Goal: Information Seeking & Learning: Learn about a topic

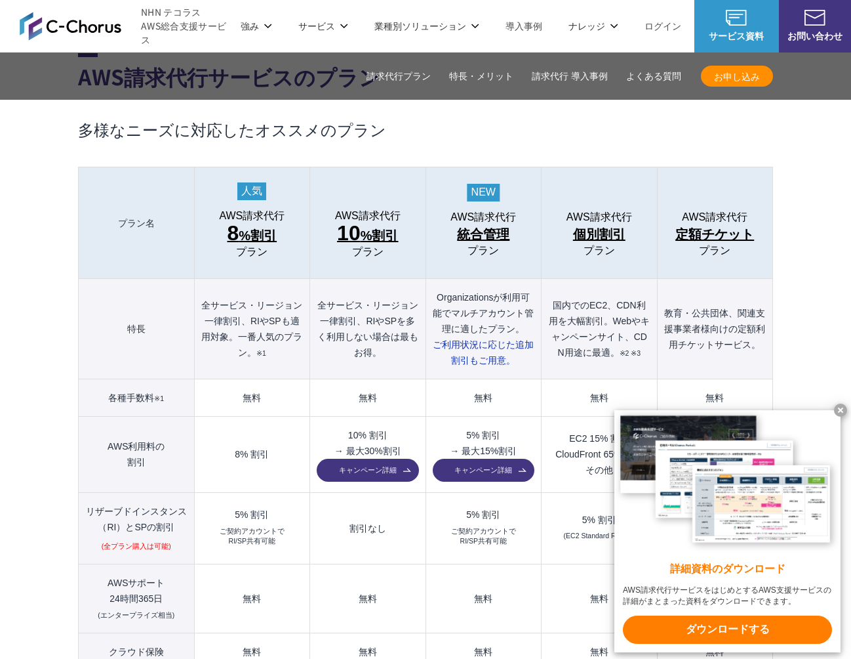
scroll to position [1359, 0]
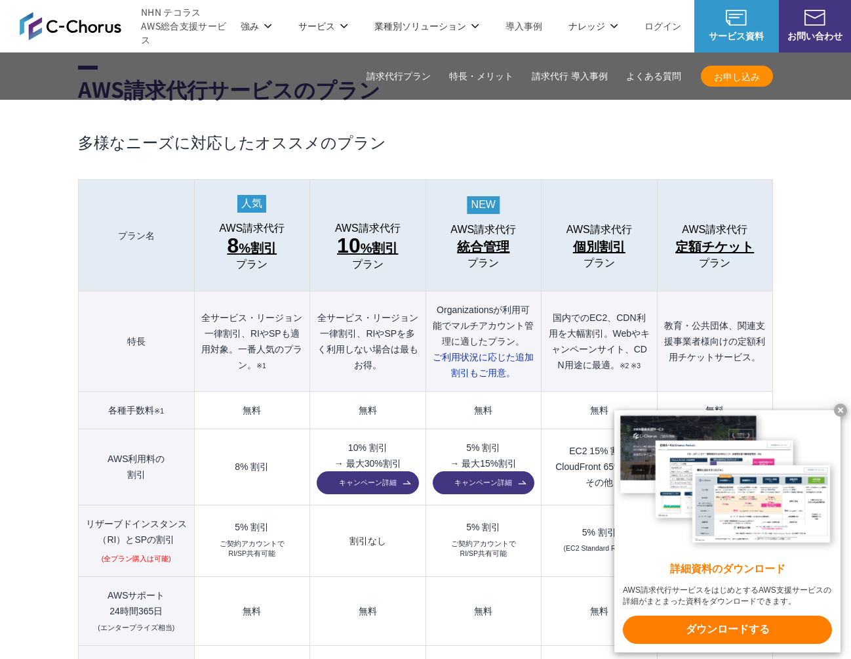
click at [499, 318] on th "Organizationsが利用可能でマルチアカウント管理に適したプラン。 ご利用状況に応じた 追加割引もご用意。" at bounding box center [483, 341] width 115 height 100
click at [838, 411] on x-t at bounding box center [840, 409] width 13 height 13
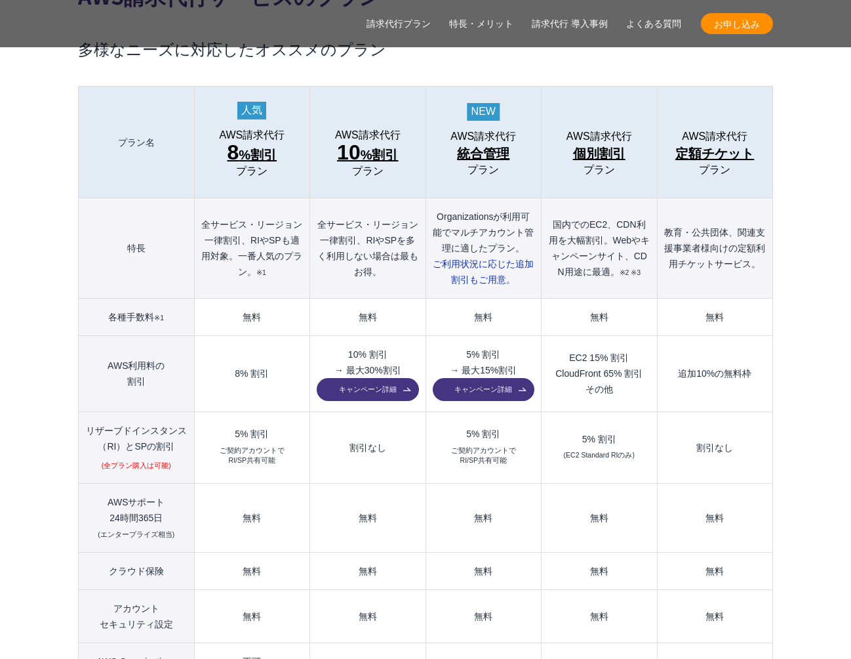
scroll to position [1462, 0]
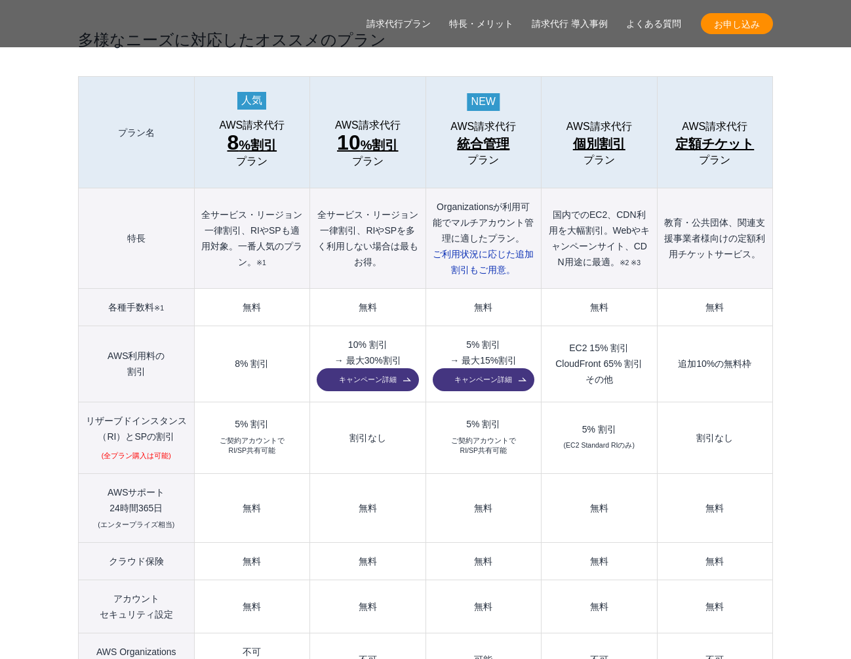
click at [495, 133] on span "統合管理" at bounding box center [483, 143] width 52 height 21
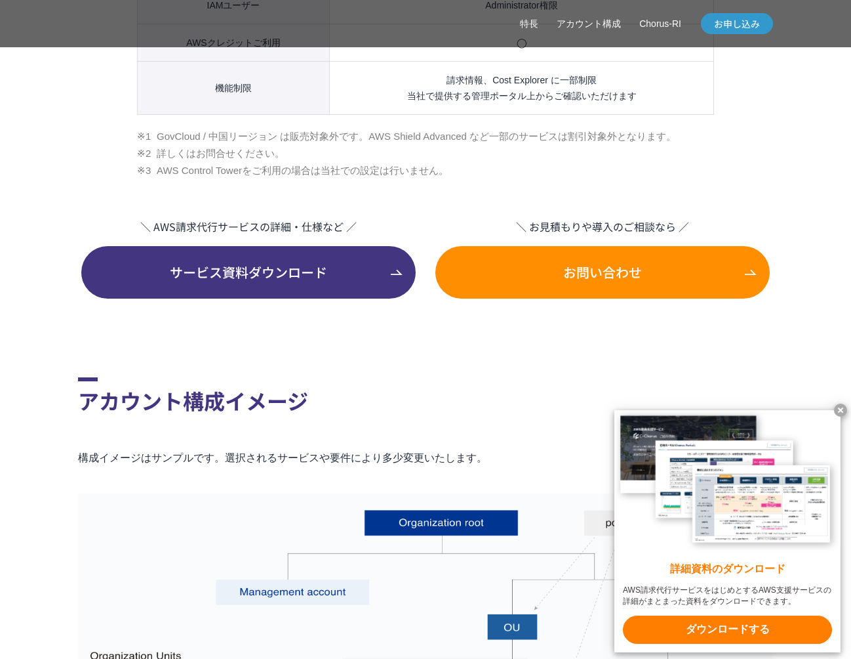
scroll to position [1945, 0]
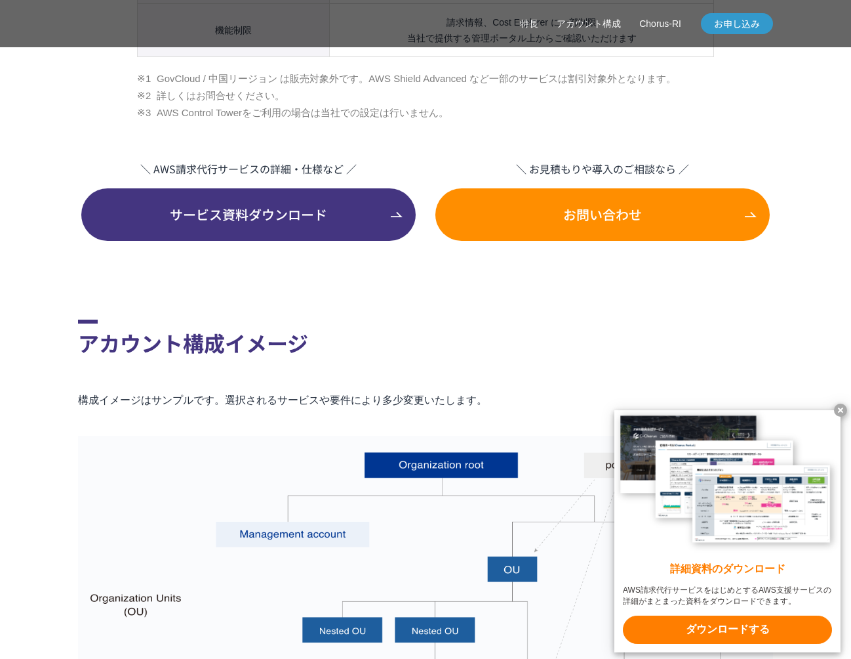
click at [838, 411] on x-t at bounding box center [840, 409] width 13 height 13
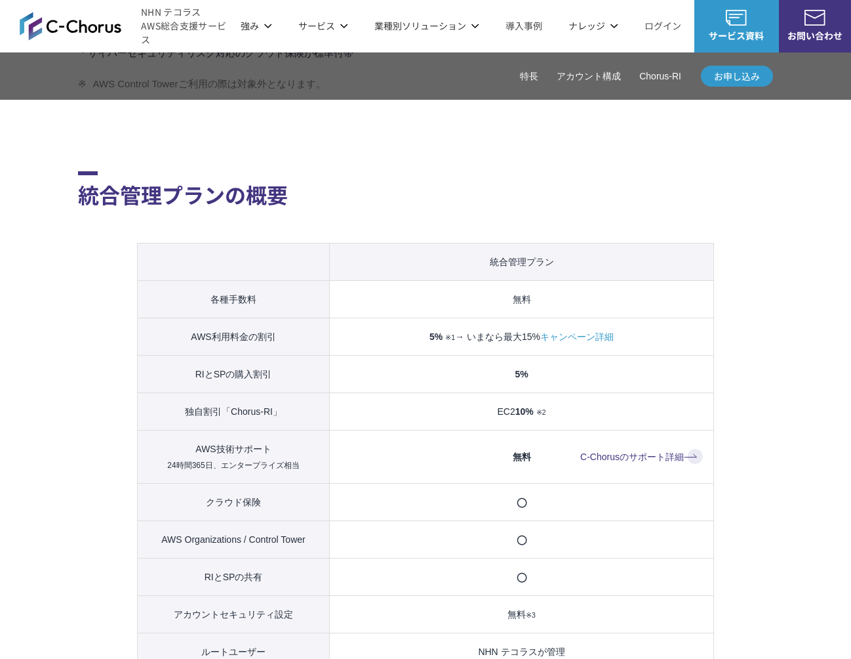
scroll to position [1158, 0]
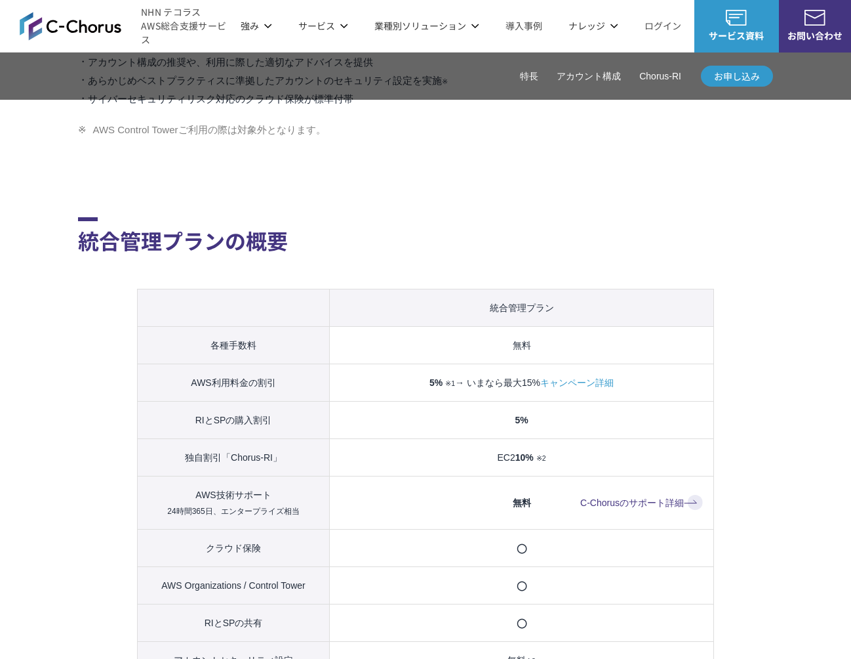
click at [577, 384] on link "キャンペーン詳細" at bounding box center [576, 383] width 73 height 16
